Goal: Information Seeking & Learning: Check status

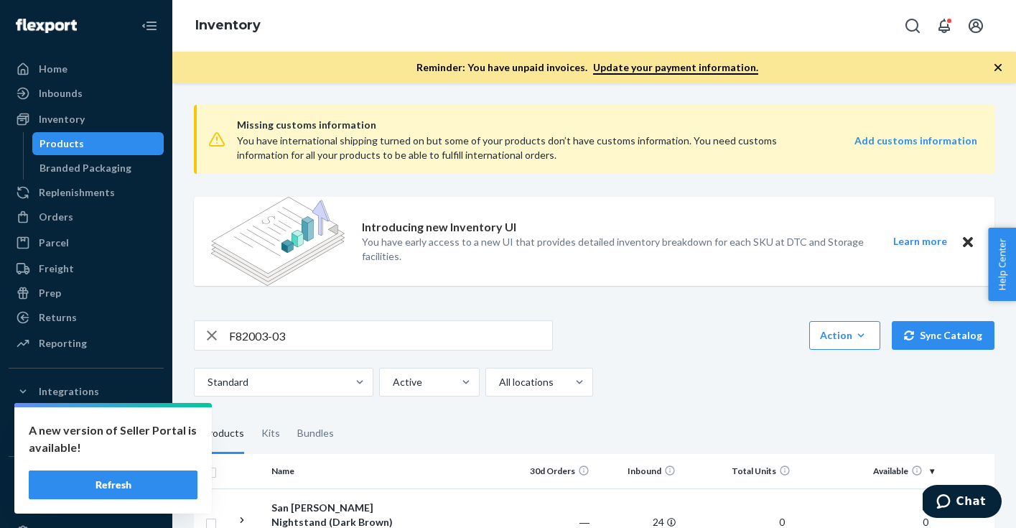
click at [313, 321] on input "F82003-03" at bounding box center [390, 335] width 323 height 29
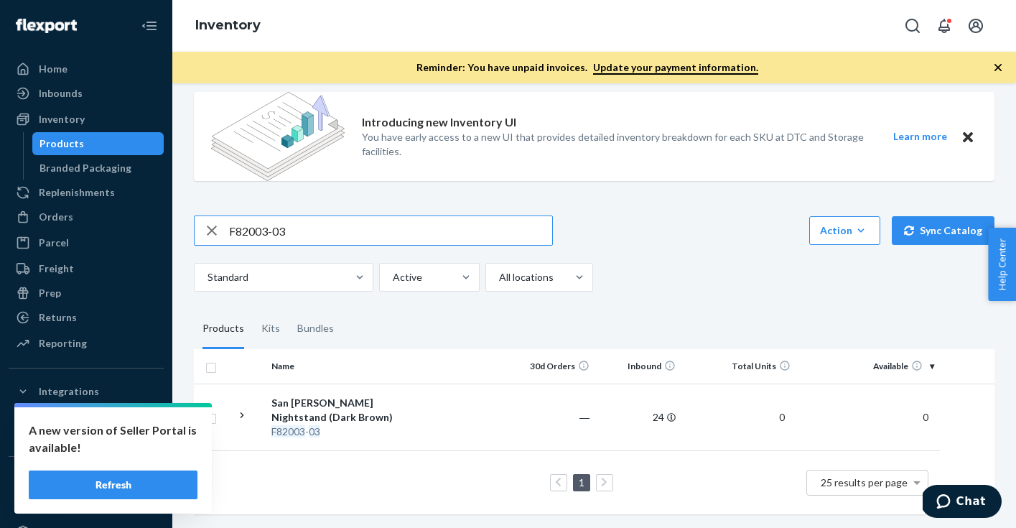
paste input "B86102-01-K2"
type input "B86102-01-K2"
click at [276, 326] on div "Kits" at bounding box center [270, 329] width 19 height 40
click at [253, 309] on input "Kits" at bounding box center [253, 309] width 0 height 0
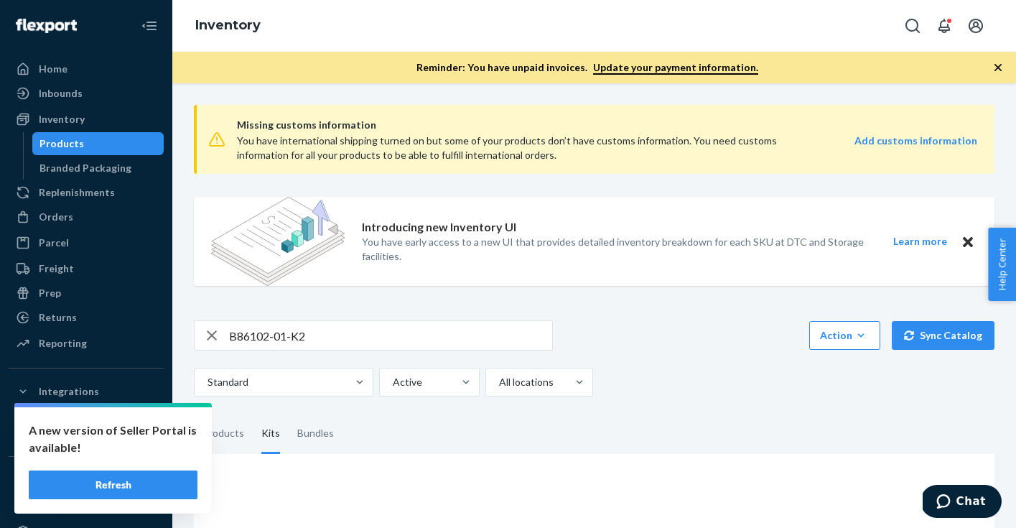
click at [340, 338] on input "B86102-01-K2" at bounding box center [390, 335] width 323 height 29
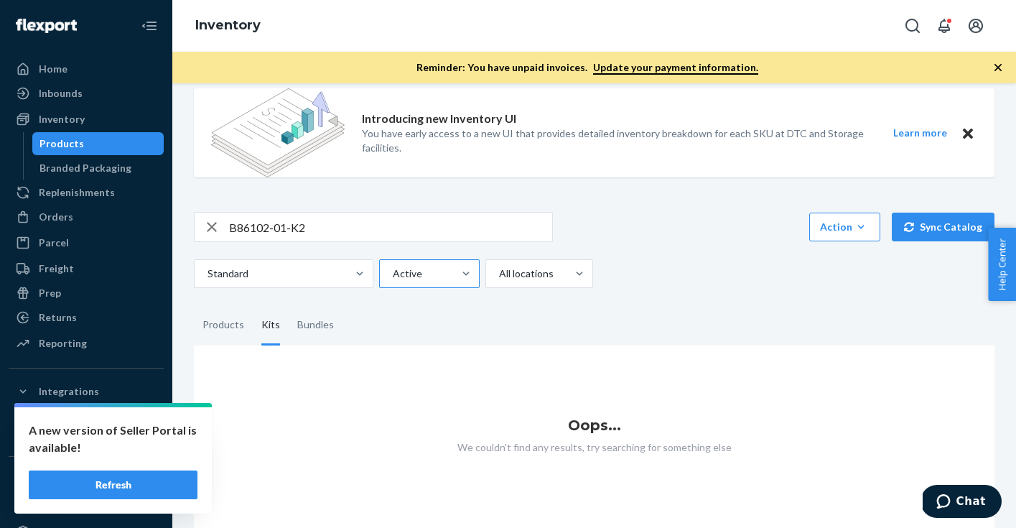
scroll to position [114, 0]
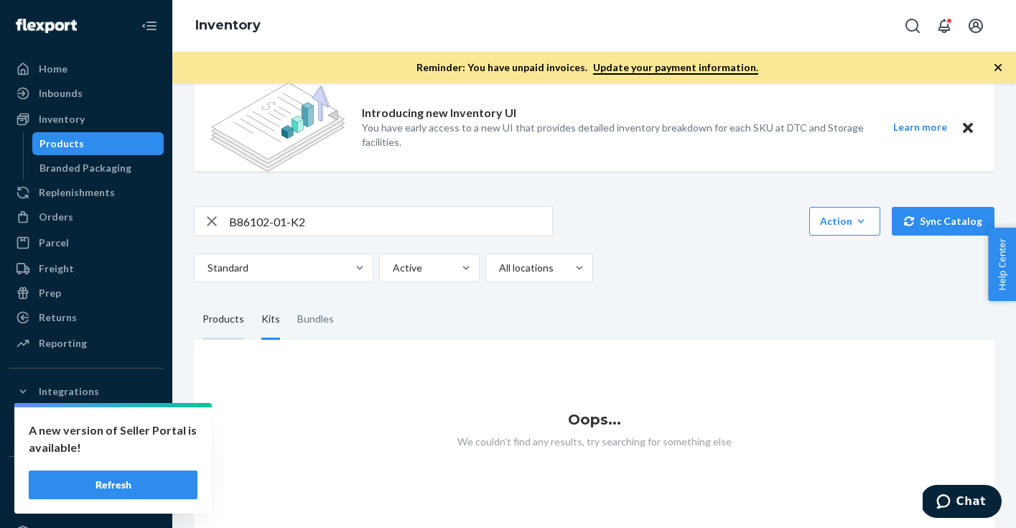
click at [211, 318] on div "Products" at bounding box center [224, 320] width 42 height 40
click at [194, 300] on input "Products" at bounding box center [194, 300] width 0 height 0
click at [329, 223] on input "B86102-01-K2" at bounding box center [390, 221] width 323 height 29
click at [321, 328] on div "Bundles" at bounding box center [315, 320] width 37 height 40
click at [289, 300] on input "Bundles" at bounding box center [289, 300] width 0 height 0
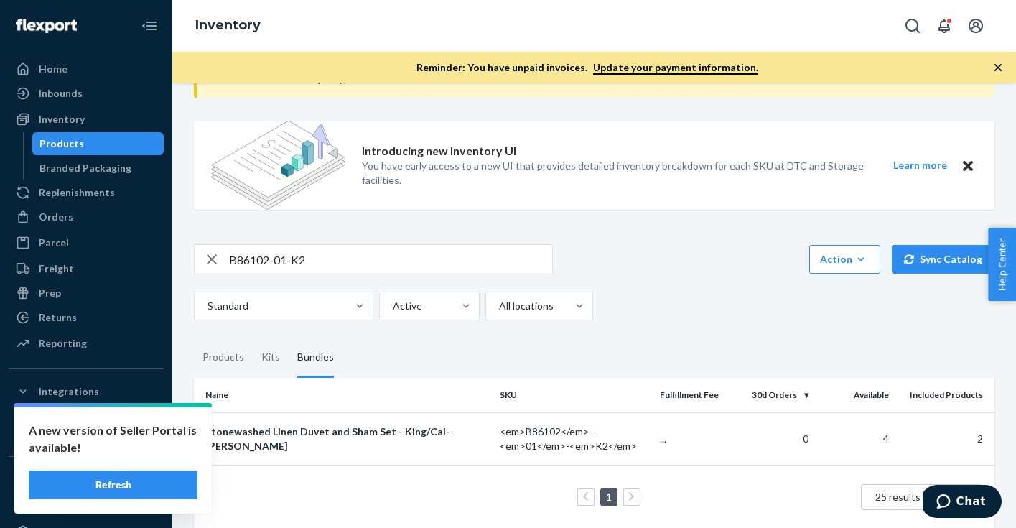
scroll to position [91, 0]
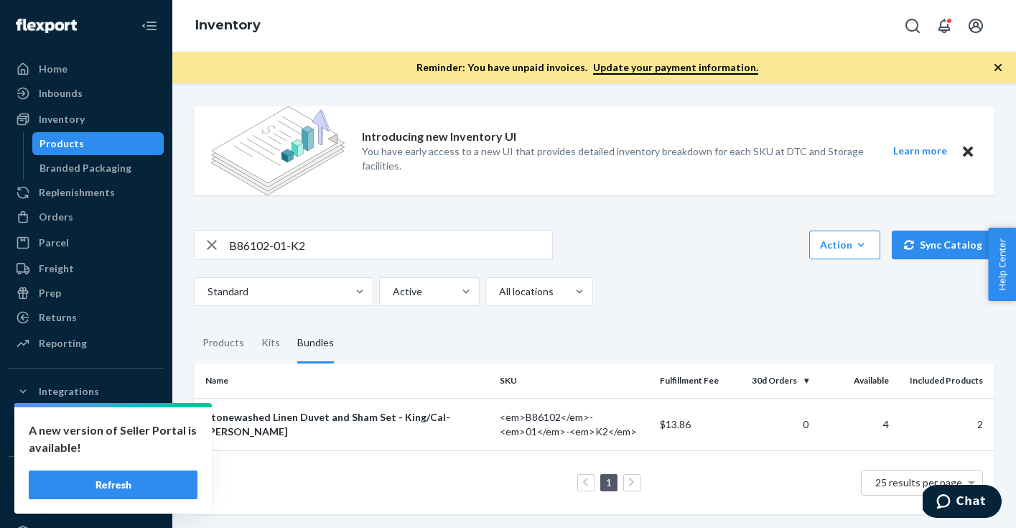
click at [217, 242] on icon "button" at bounding box center [211, 245] width 17 height 29
click at [218, 341] on div "Products" at bounding box center [224, 343] width 42 height 40
click at [194, 323] on input "Products" at bounding box center [194, 323] width 0 height 0
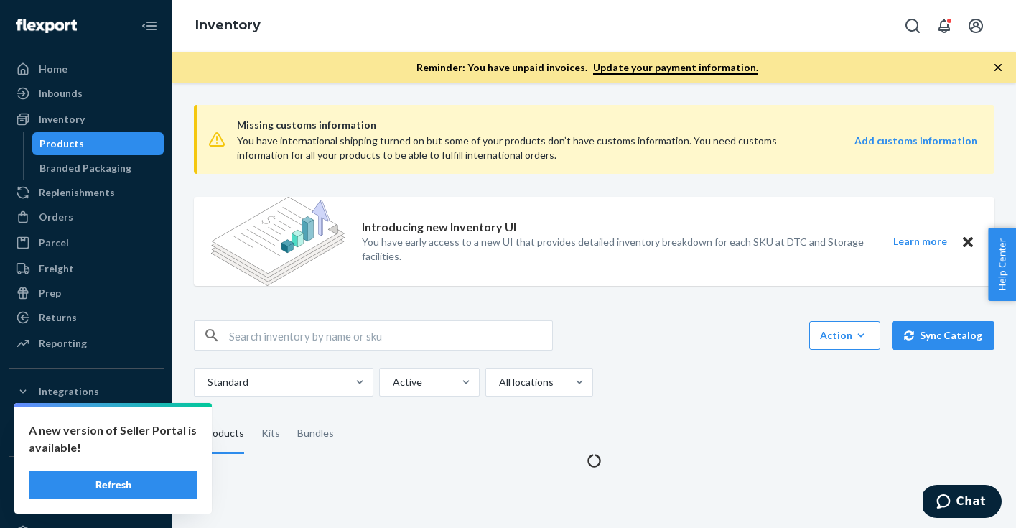
scroll to position [0, 0]
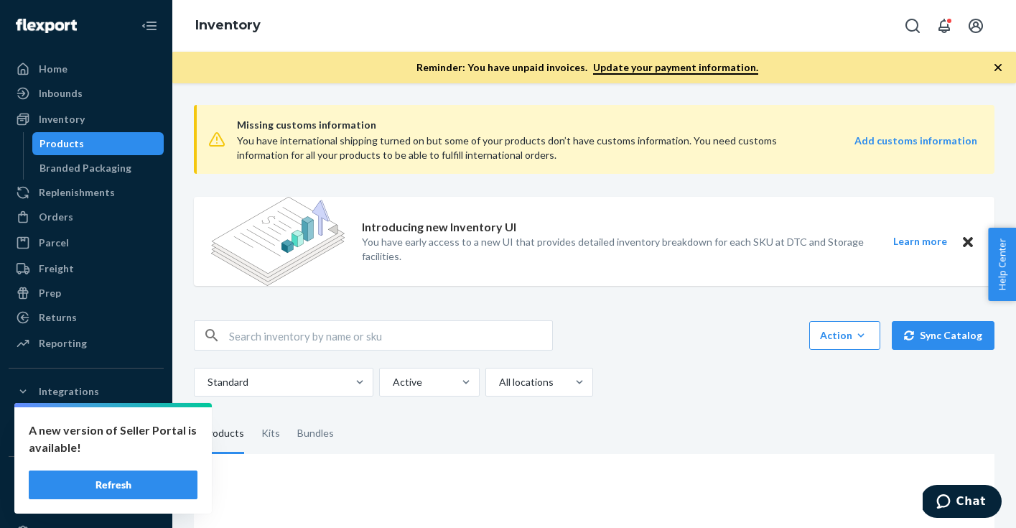
click at [310, 335] on input "text" at bounding box center [390, 335] width 323 height 29
paste input "F148001-K"
type input "F148001-K"
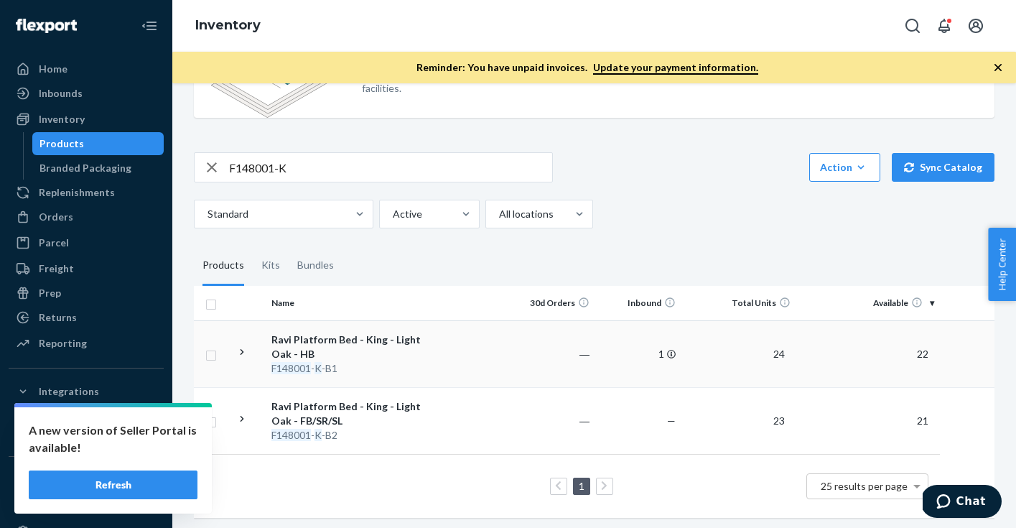
scroll to position [172, 0]
